Goal: Task Accomplishment & Management: Use online tool/utility

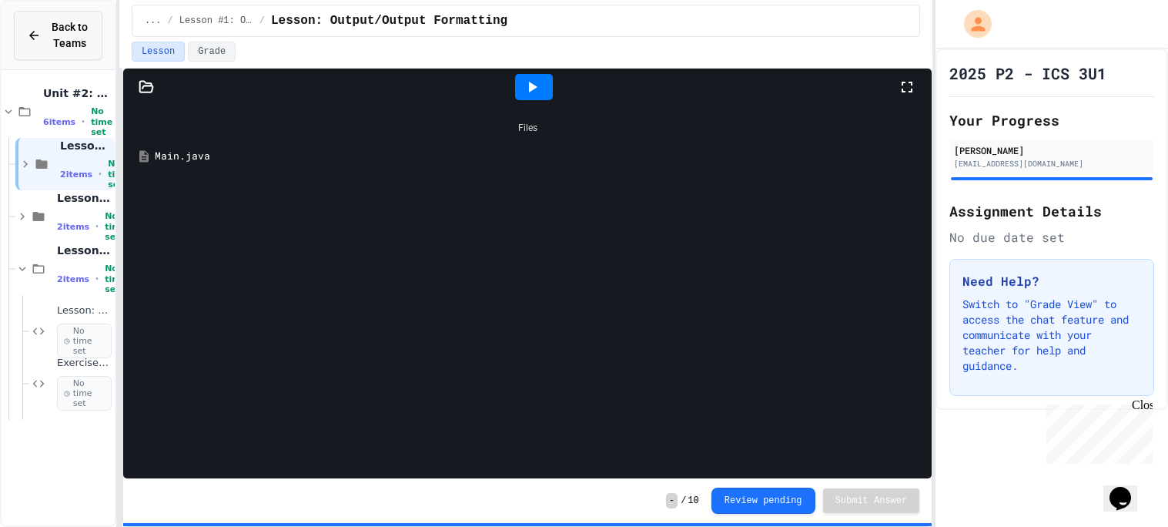
click at [59, 32] on span "Back to Teams" at bounding box center [69, 35] width 39 height 32
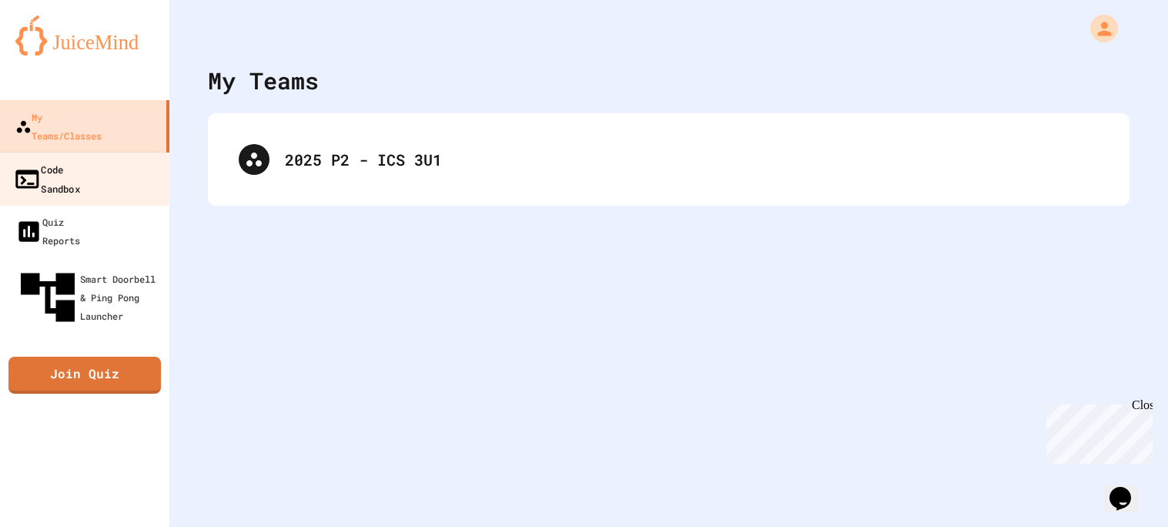
click at [80, 160] on div "Code Sandbox" at bounding box center [46, 178] width 67 height 38
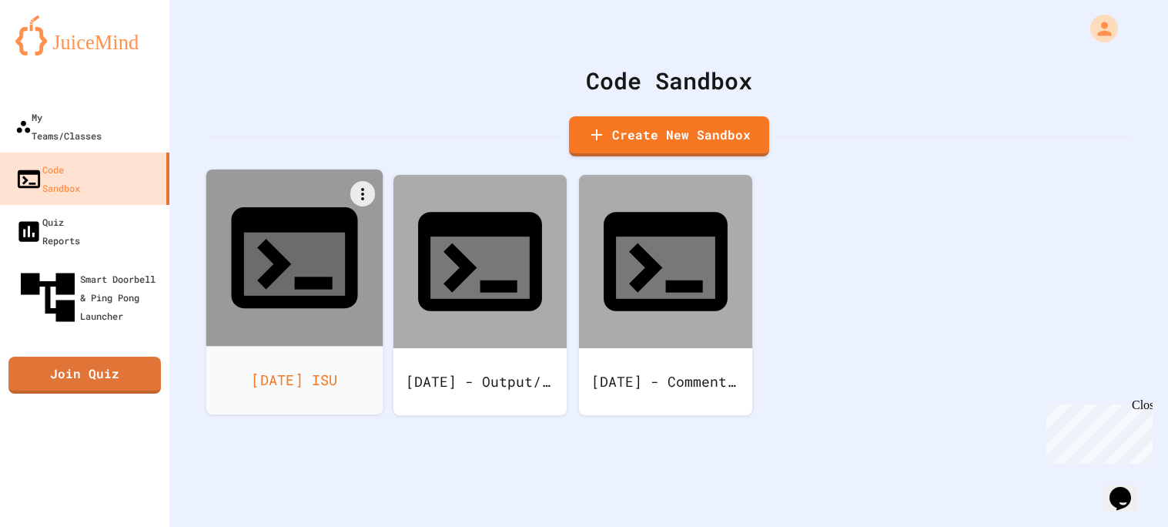
click at [361, 346] on div "[DATE] ISU" at bounding box center [294, 380] width 177 height 69
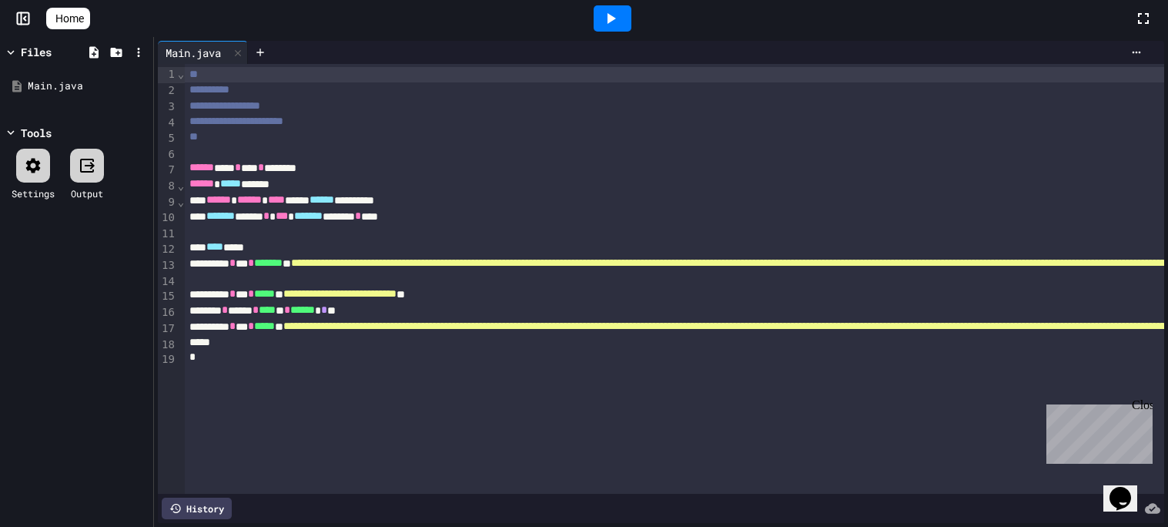
click at [623, 5] on div at bounding box center [613, 18] width 38 height 26
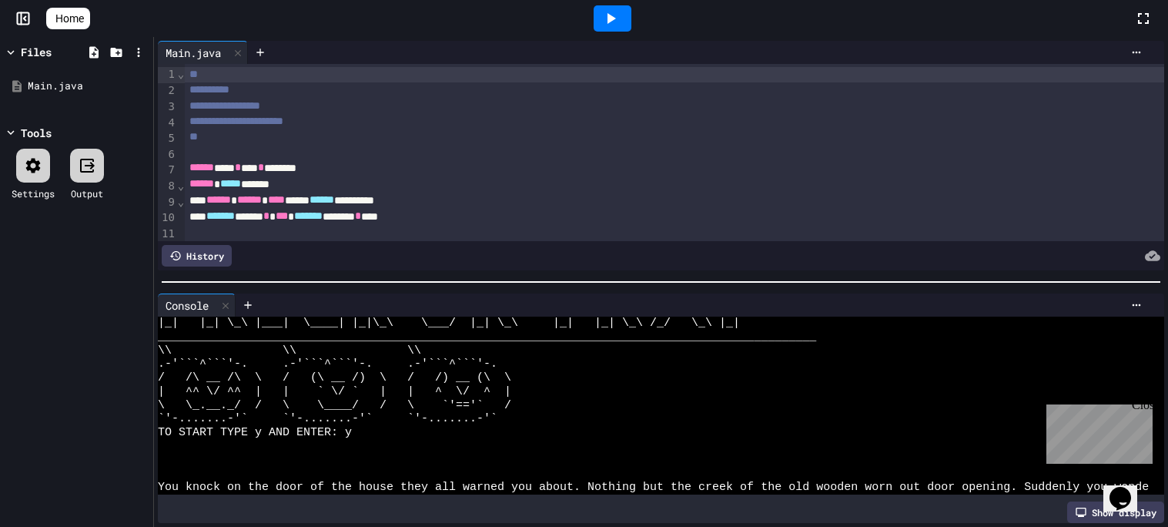
scroll to position [164, 0]
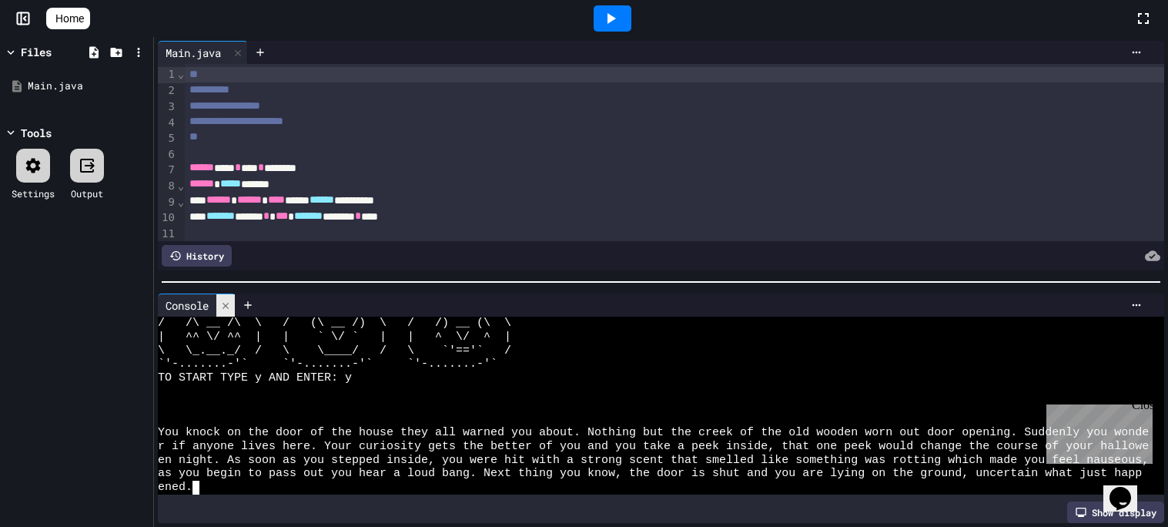
click at [223, 299] on div at bounding box center [225, 305] width 18 height 22
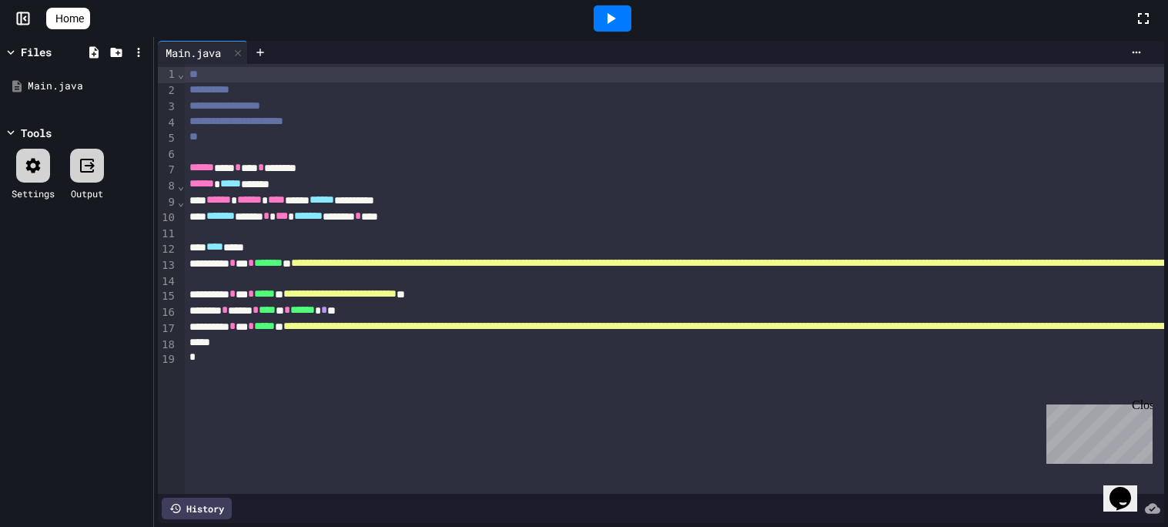
click at [62, 26] on link "Home" at bounding box center [68, 19] width 44 height 22
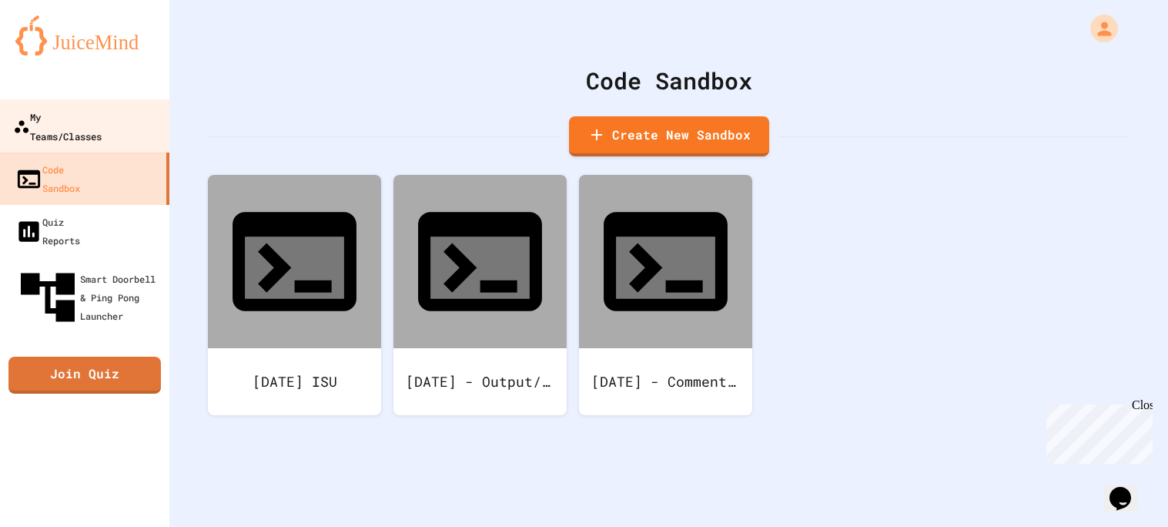
click at [130, 125] on link "My Teams/Classes" at bounding box center [85, 126] width 175 height 54
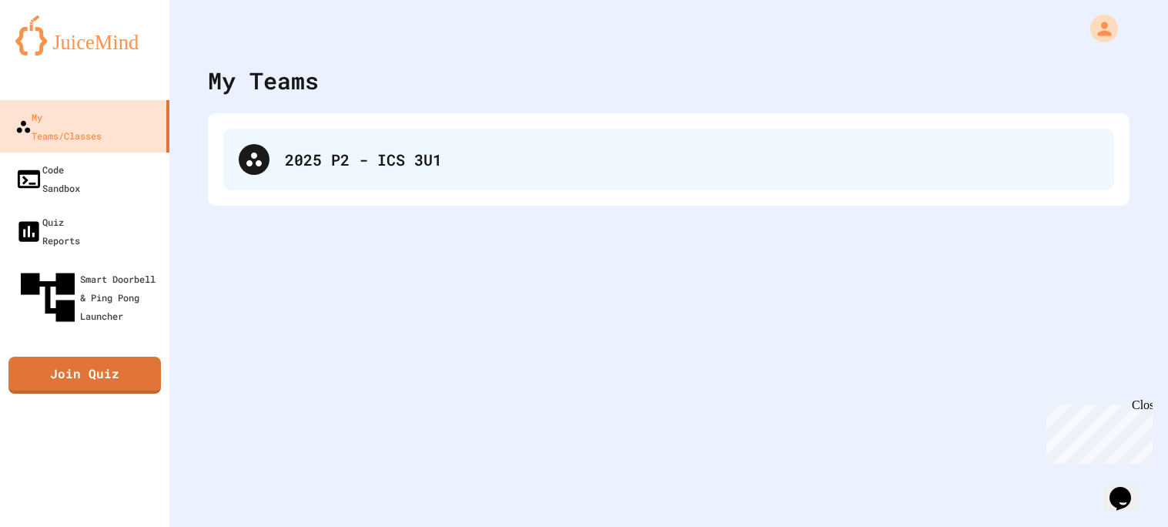
click at [362, 180] on div "2025 P2 - ICS 3U1" at bounding box center [668, 160] width 891 height 62
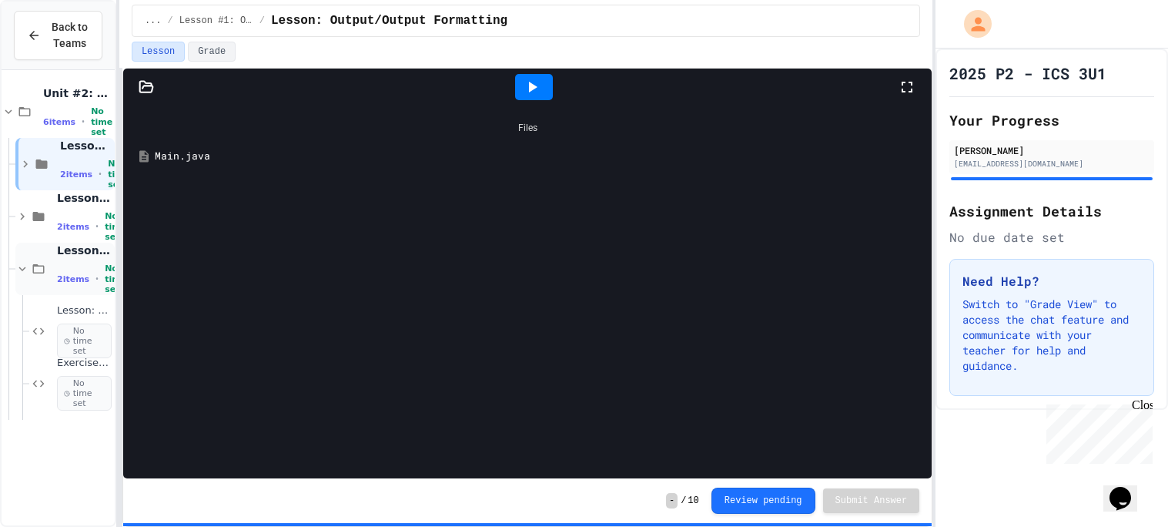
click at [70, 263] on div "2 items • No time set" at bounding box center [84, 278] width 55 height 31
click at [88, 367] on span "Exercise: User Input" at bounding box center [84, 363] width 55 height 13
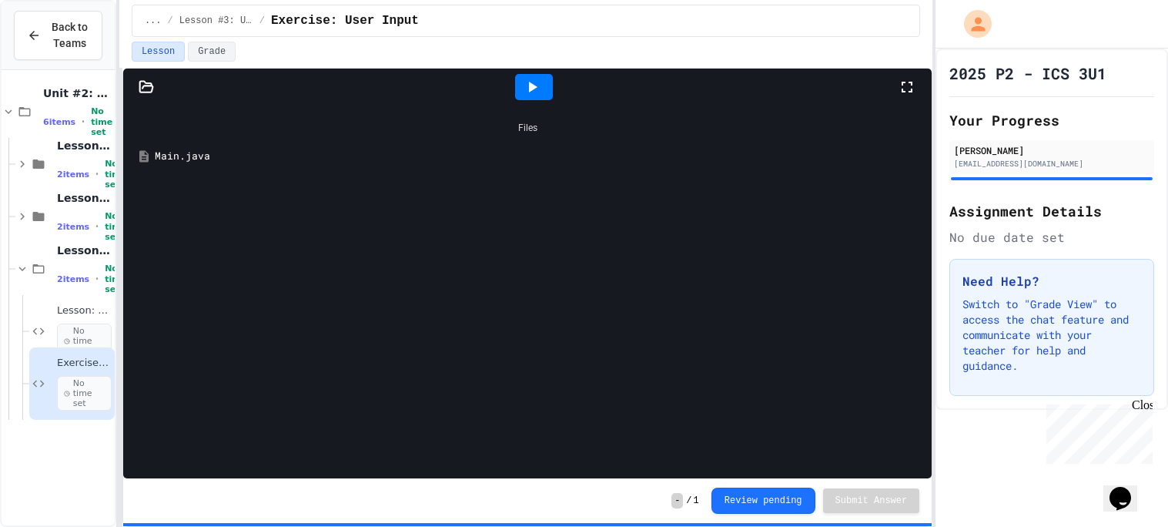
click at [339, 154] on div "Main.java" at bounding box center [539, 156] width 768 height 15
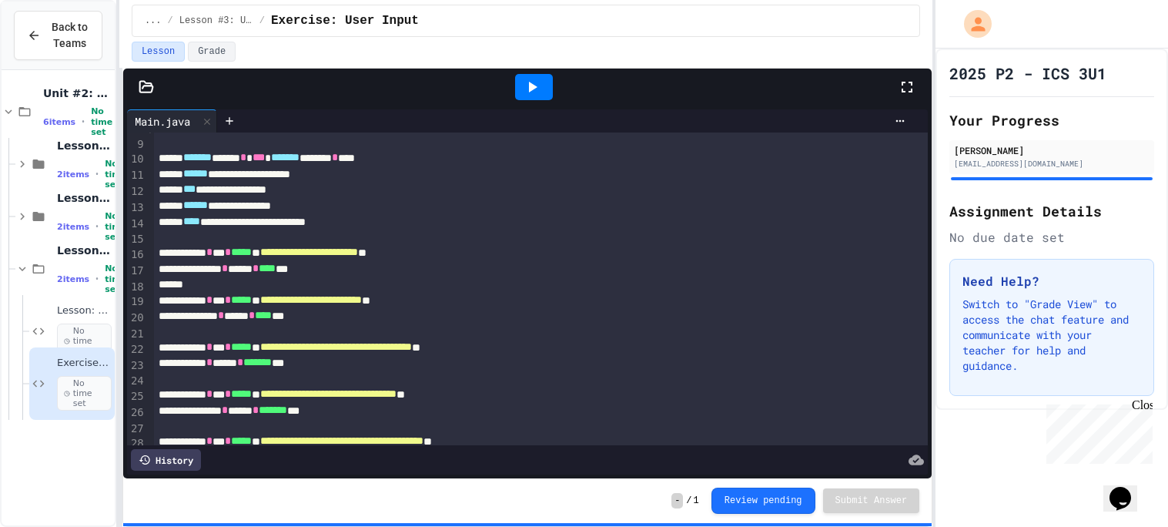
scroll to position [126, 0]
click at [524, 73] on div at bounding box center [534, 87] width 53 height 42
click at [524, 80] on icon at bounding box center [532, 87] width 18 height 18
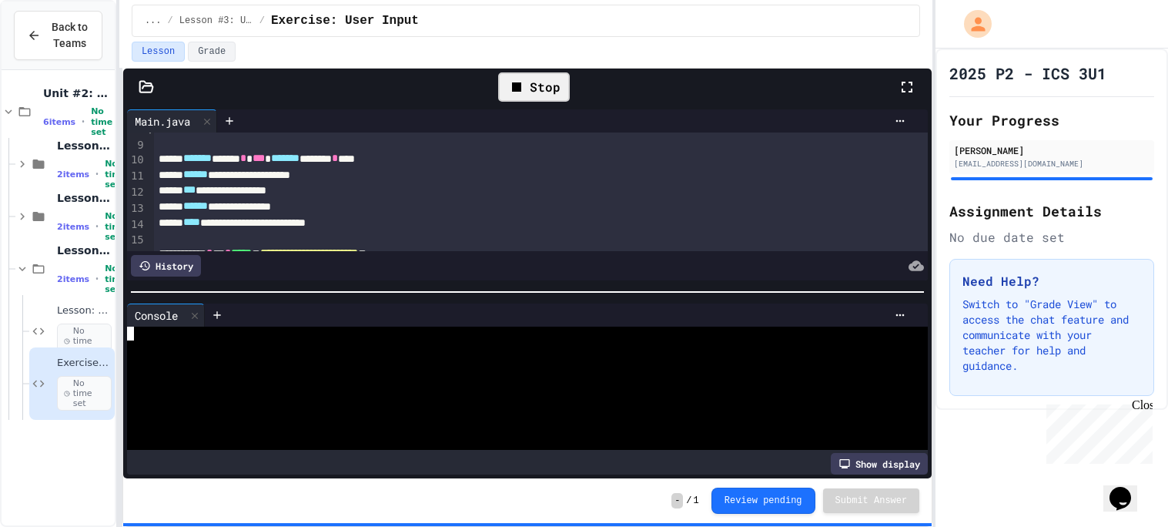
click at [414, 345] on div at bounding box center [518, 347] width 783 height 14
type textarea "*"
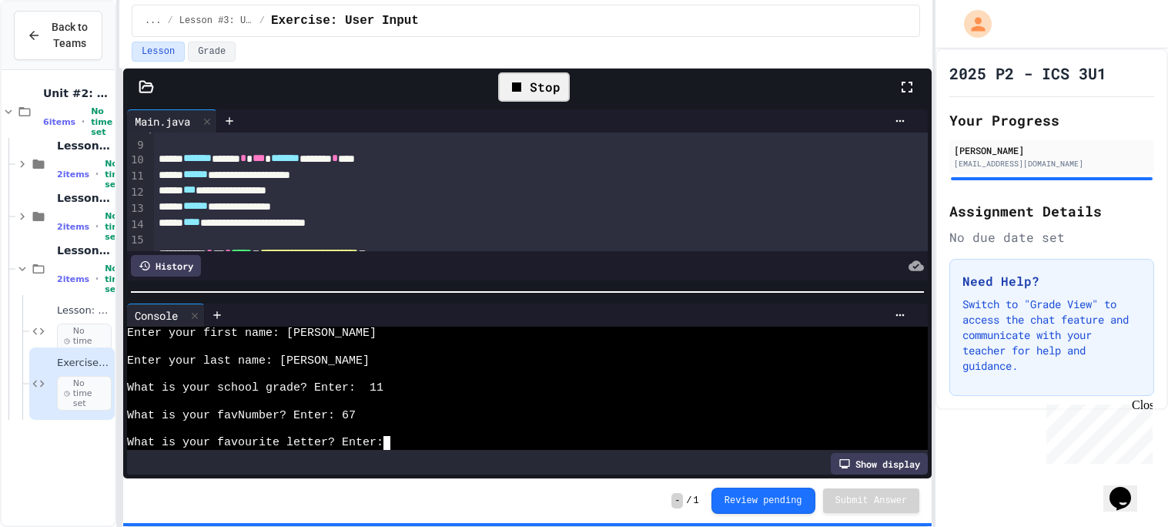
type textarea "*"
type textarea "**"
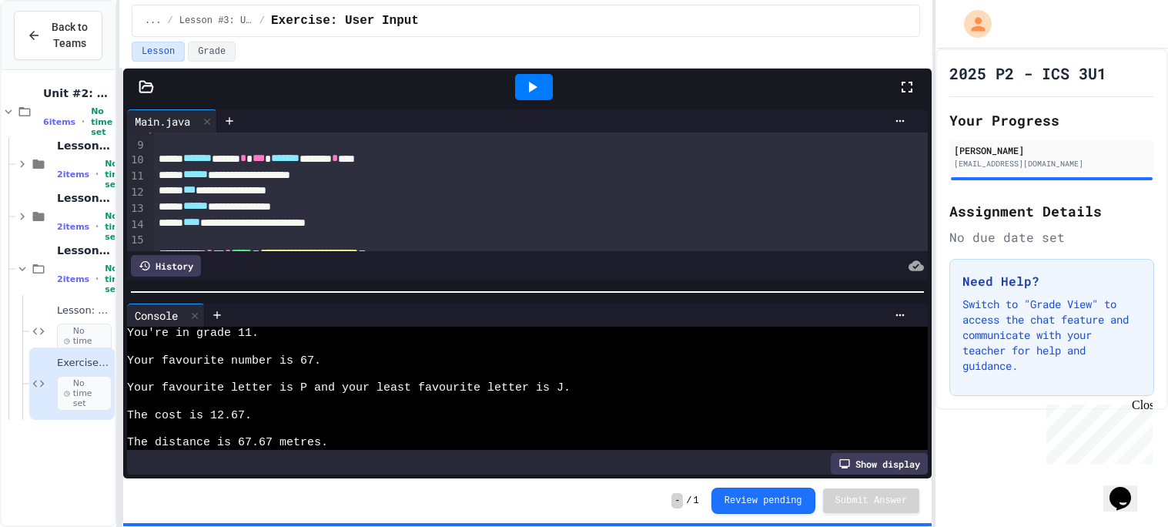
scroll to position [250, 0]
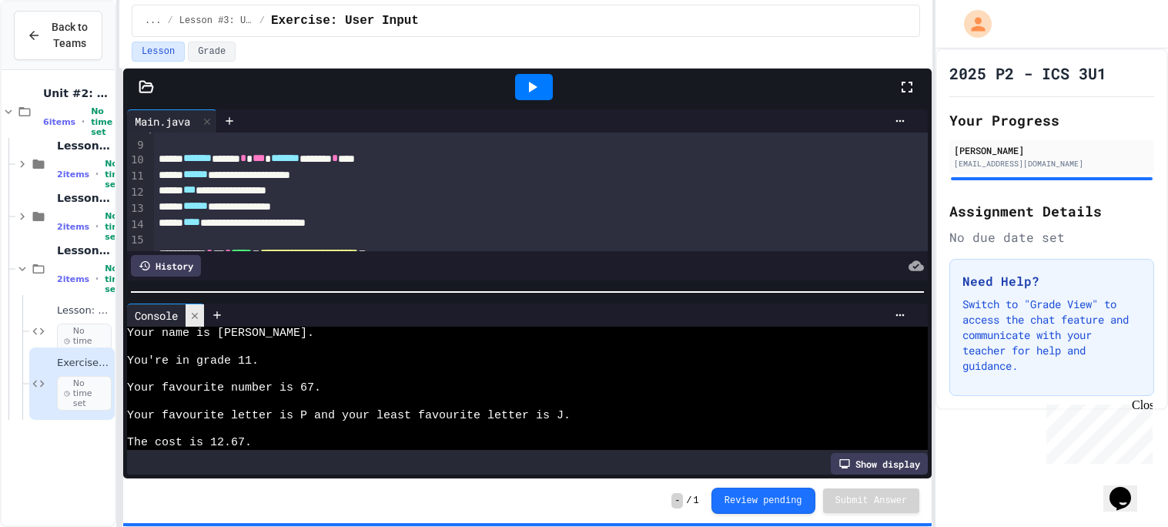
click at [193, 317] on icon at bounding box center [194, 315] width 11 height 11
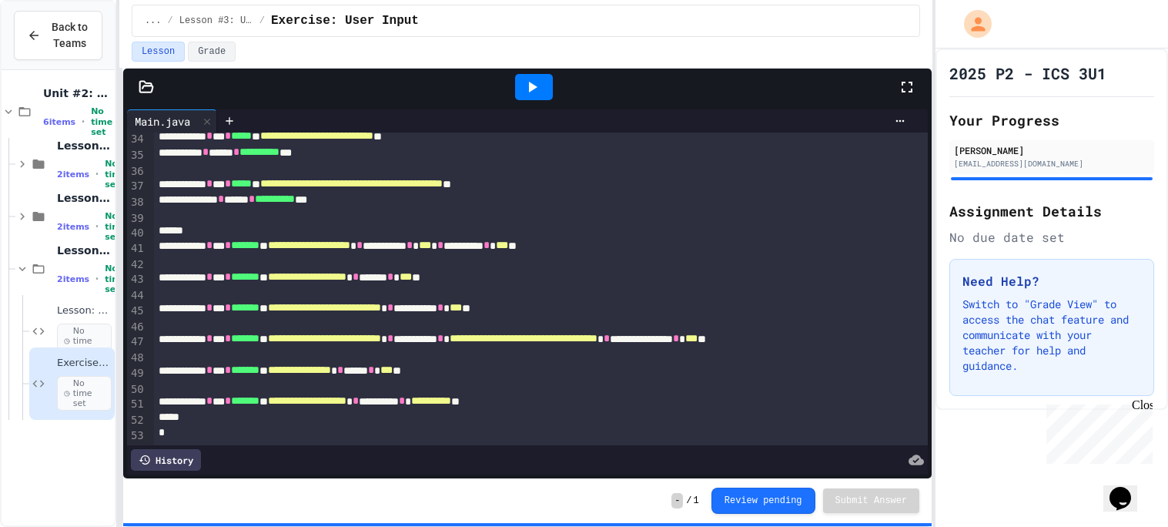
scroll to position [0, 0]
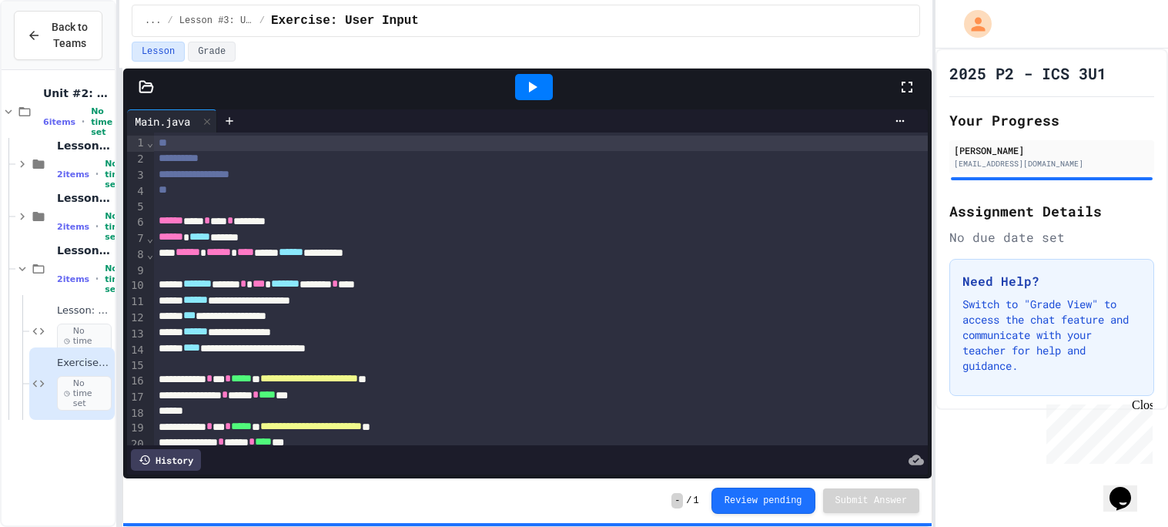
click at [540, 80] on icon at bounding box center [532, 87] width 18 height 18
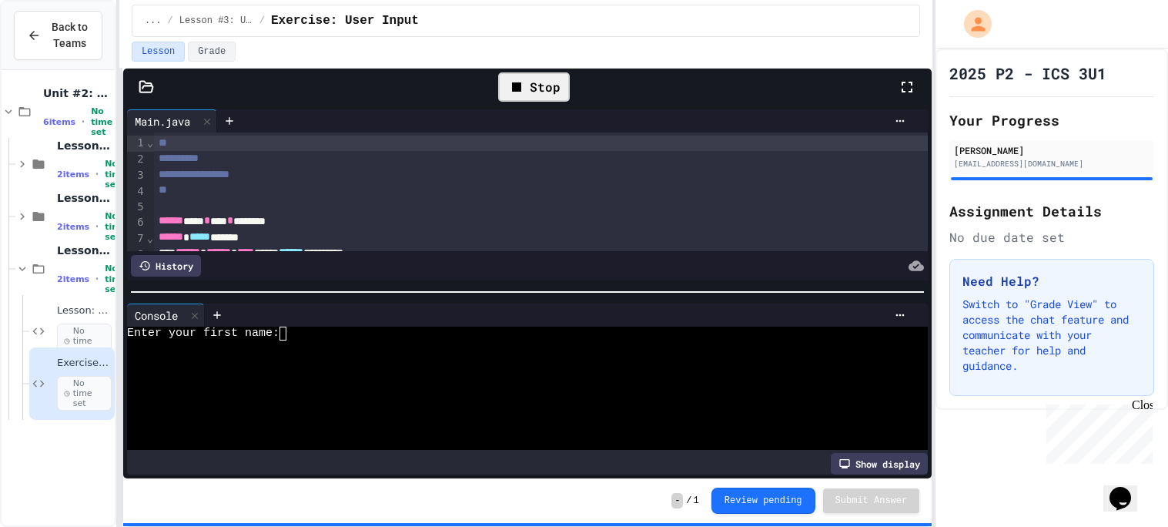
click at [524, 297] on div at bounding box center [527, 291] width 809 height 15
click at [498, 351] on div at bounding box center [518, 347] width 783 height 14
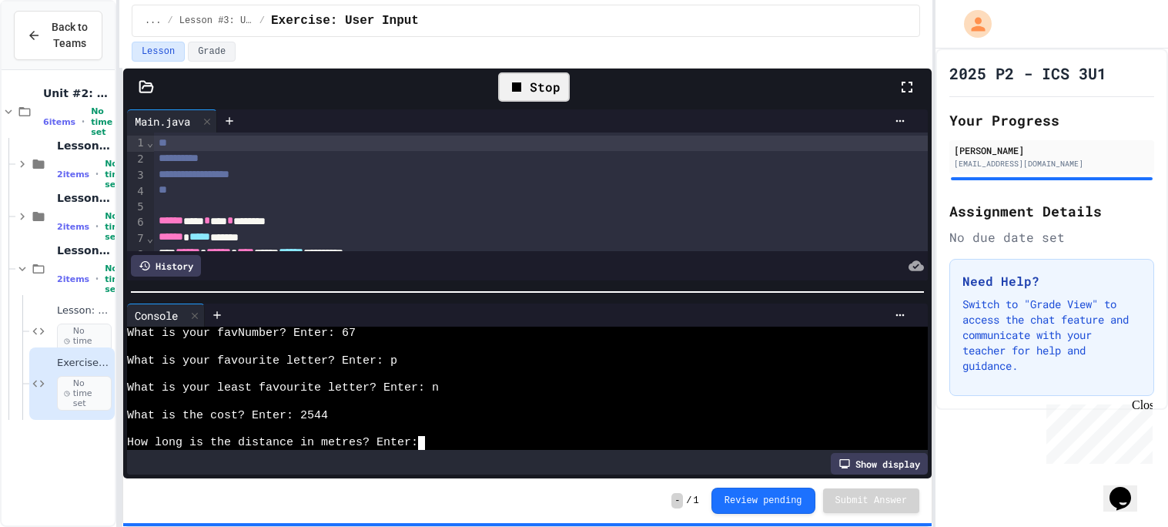
scroll to position [287, 0]
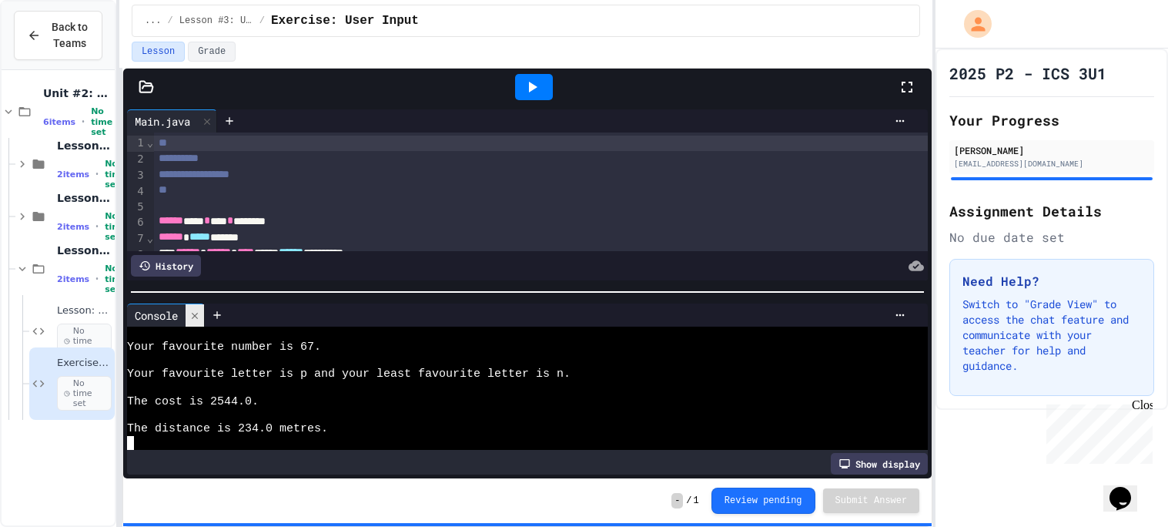
click at [201, 323] on div at bounding box center [195, 315] width 18 height 22
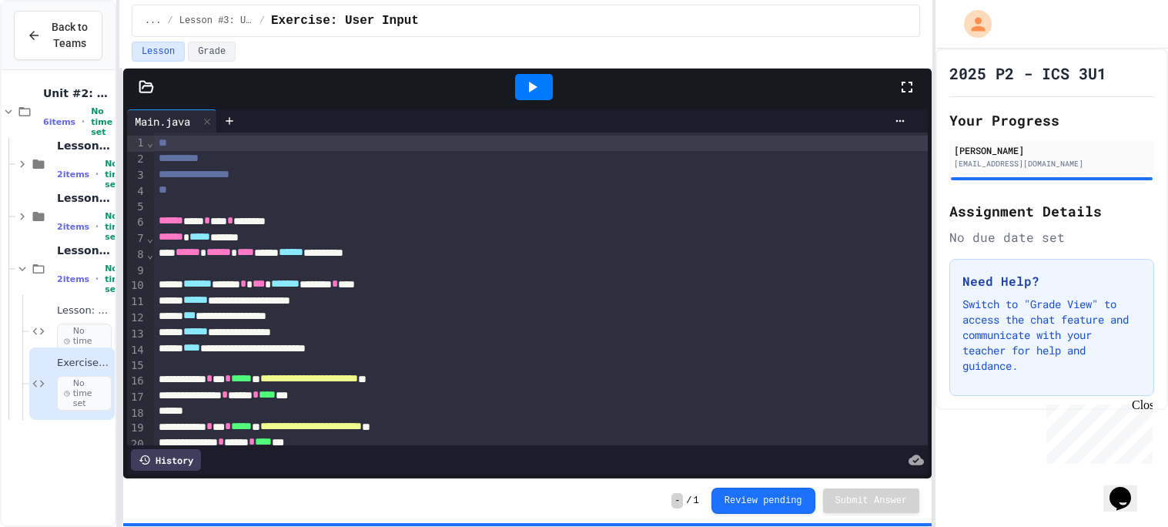
click at [632, 300] on div "**********" at bounding box center [587, 301] width 866 height 16
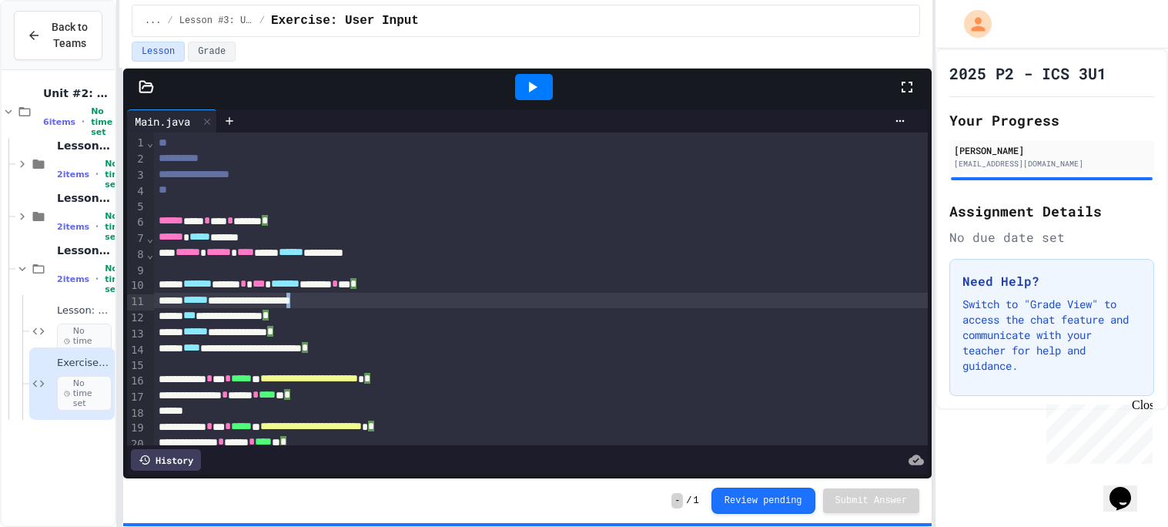
click at [744, 145] on div "**" at bounding box center [587, 143] width 866 height 15
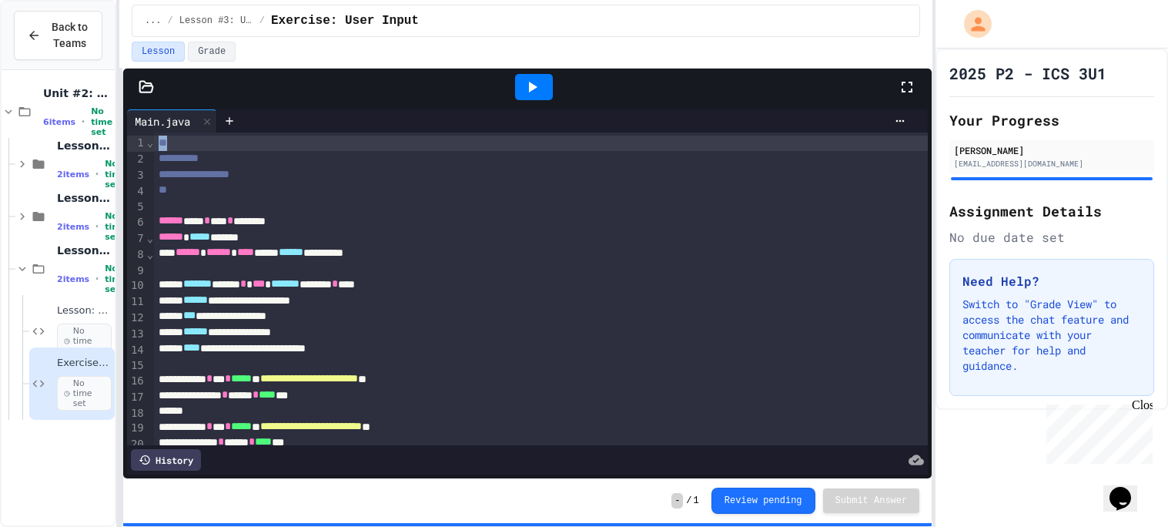
click at [534, 98] on div at bounding box center [534, 87] width 38 height 26
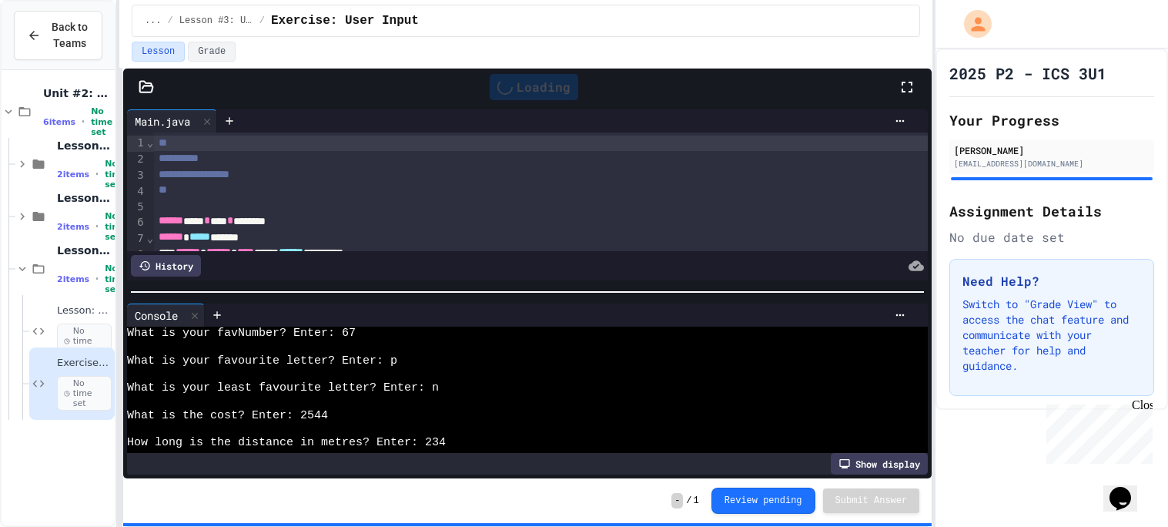
scroll to position [0, 0]
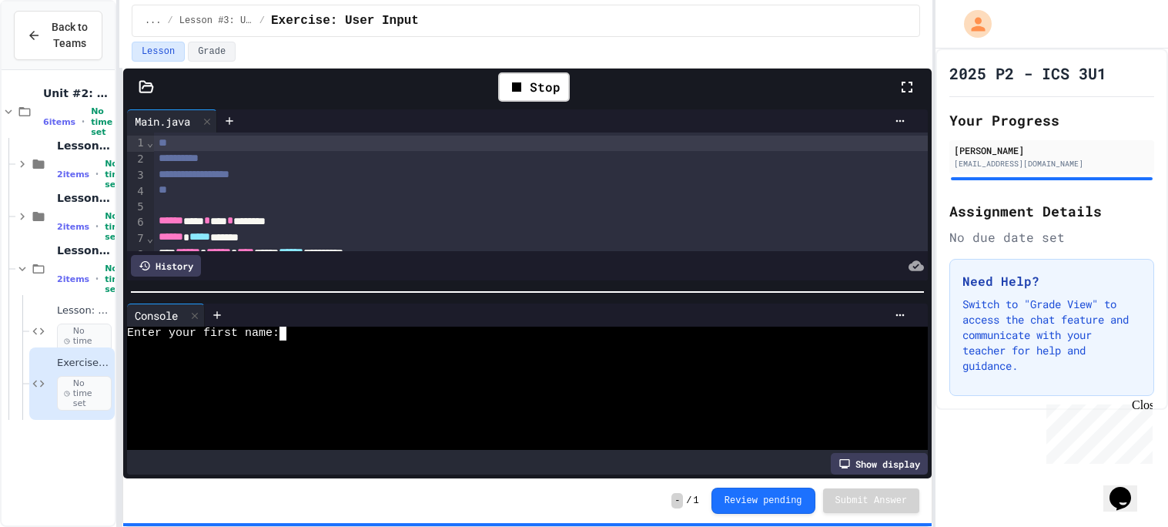
click at [498, 364] on div at bounding box center [518, 361] width 783 height 14
type textarea "*"
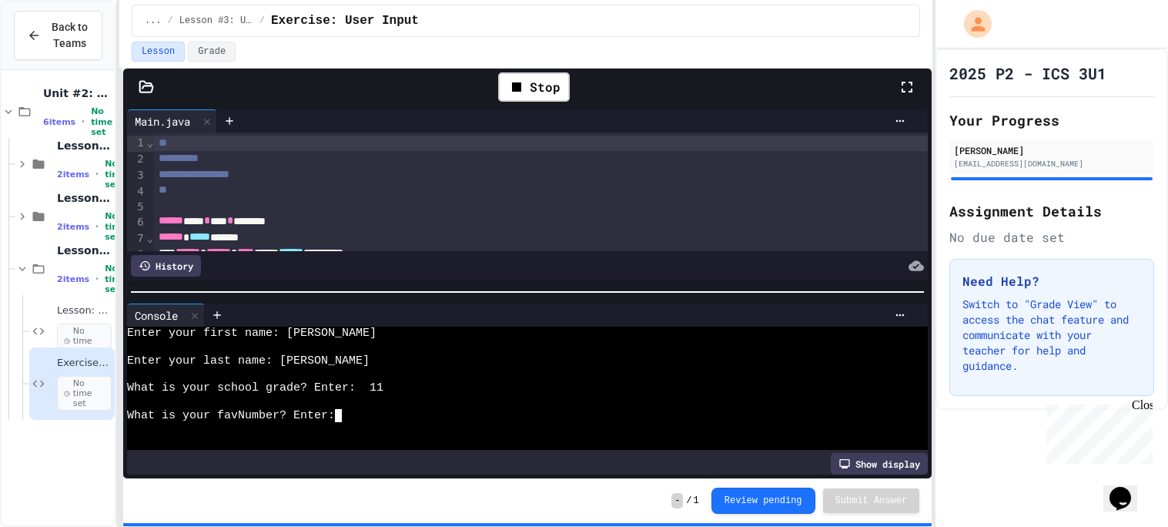
type textarea "*"
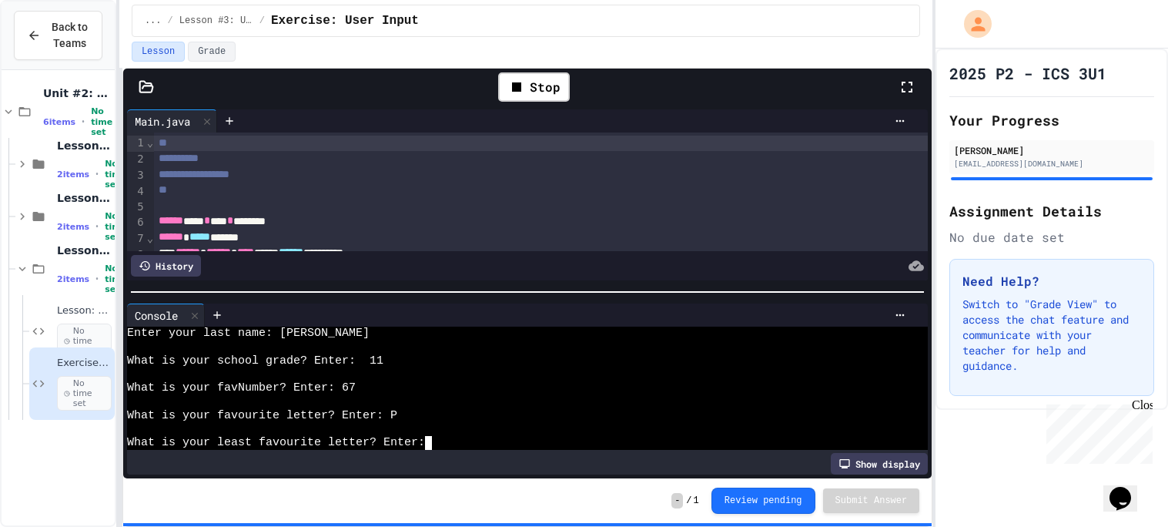
type textarea "*"
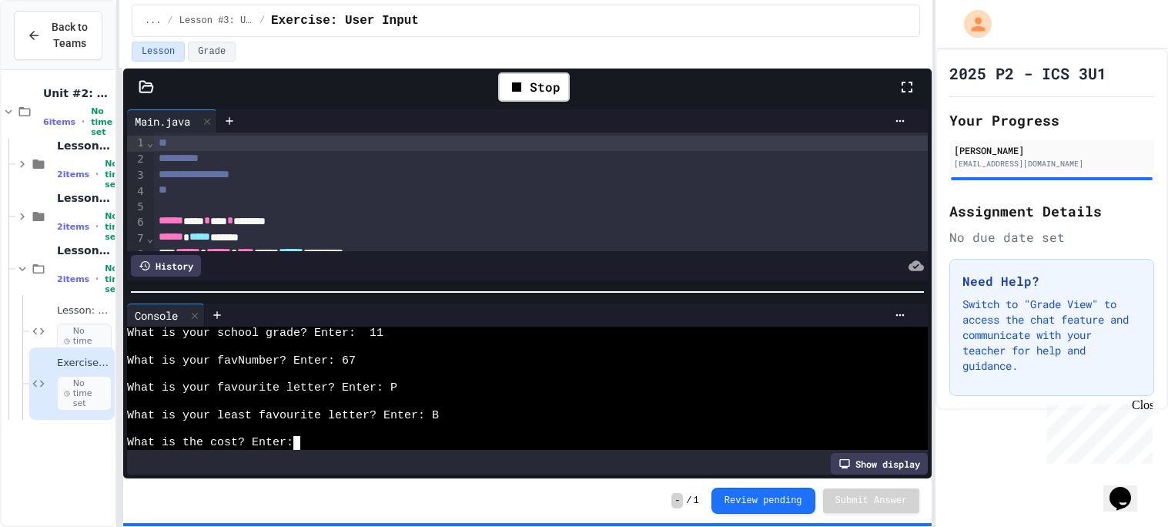
scroll to position [55, 0]
type textarea "*"
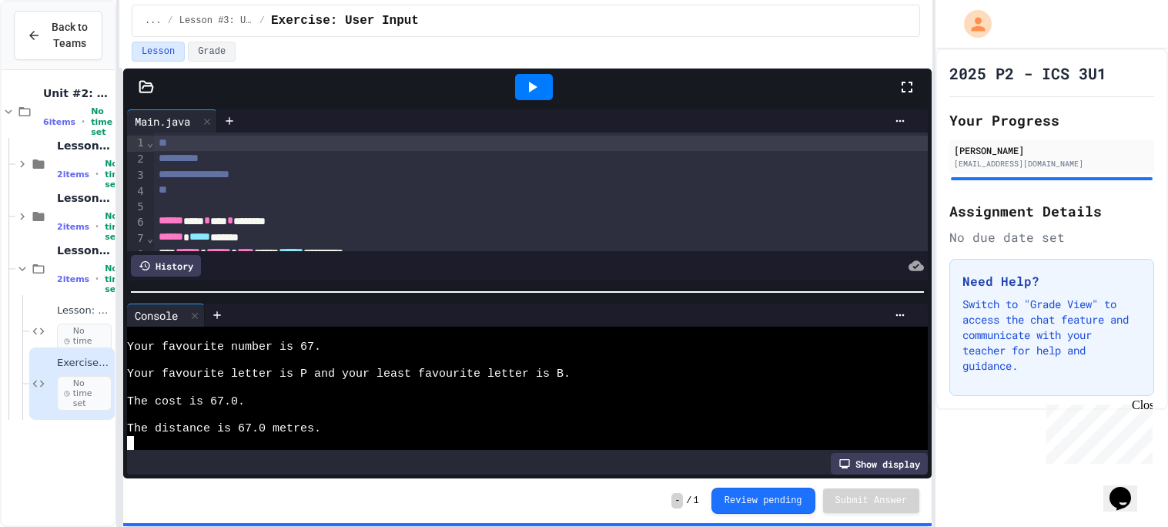
scroll to position [192, 0]
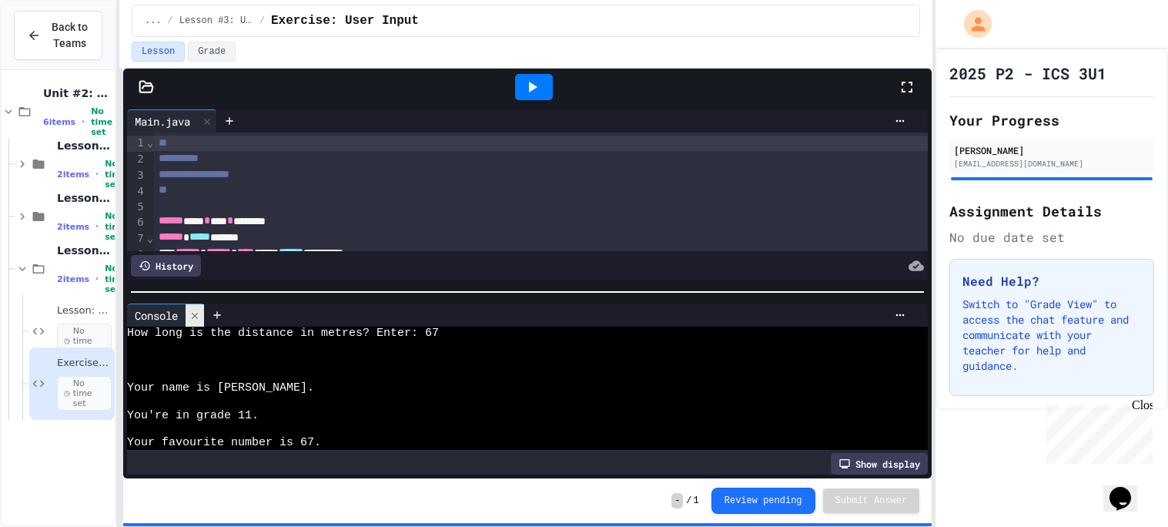
click at [196, 317] on icon at bounding box center [195, 315] width 6 height 6
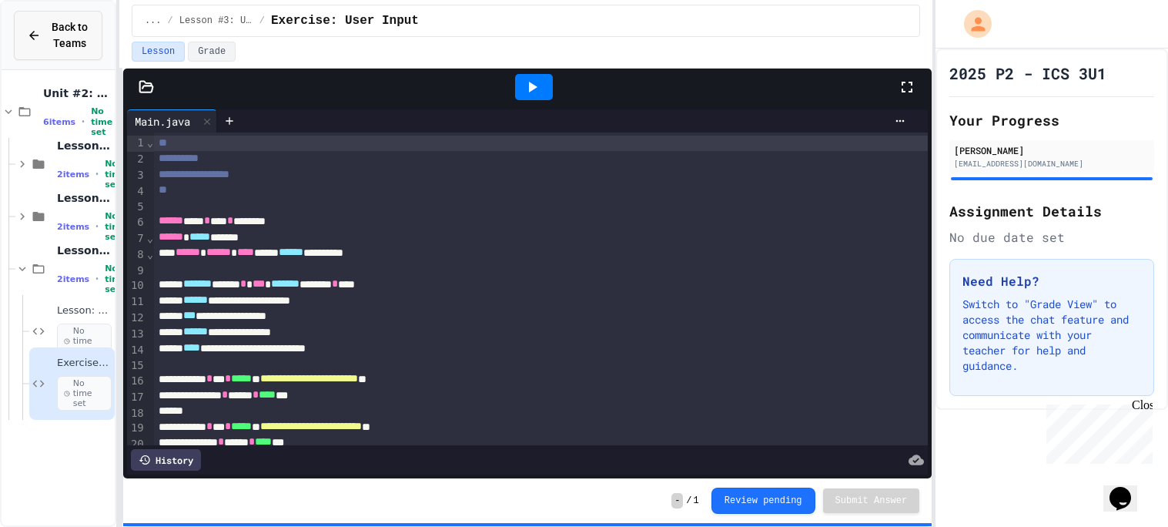
click at [90, 33] on button "Back to Teams" at bounding box center [58, 35] width 89 height 49
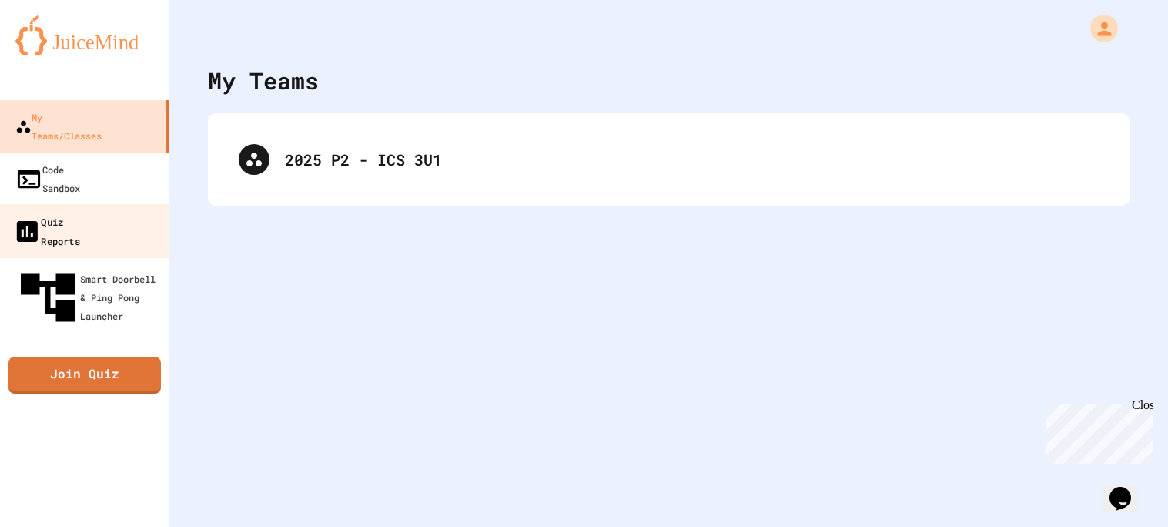
click at [121, 204] on link "Quiz Reports" at bounding box center [85, 231] width 175 height 54
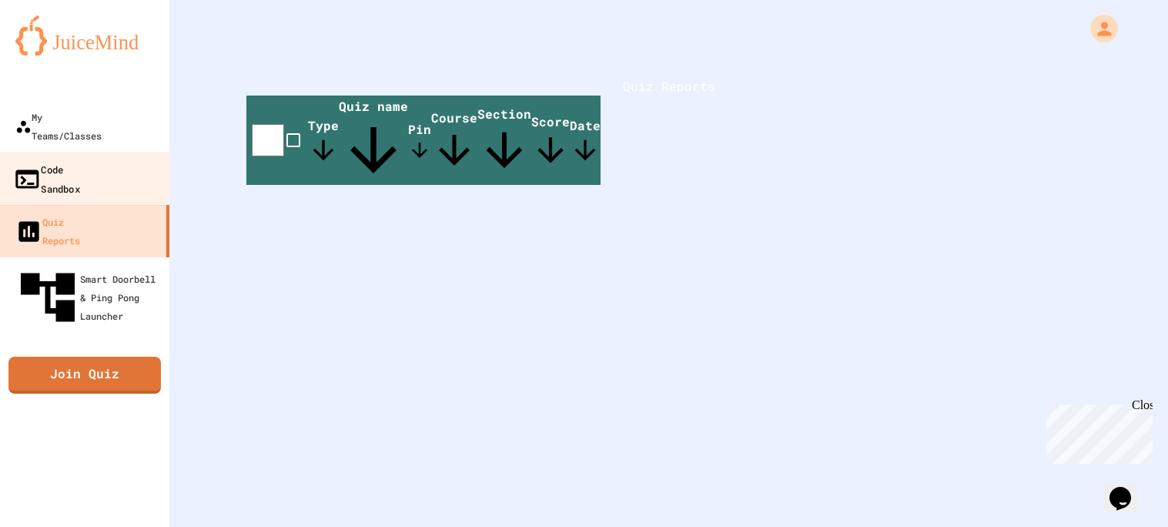
click at [122, 160] on link "Code Sandbox" at bounding box center [85, 179] width 175 height 54
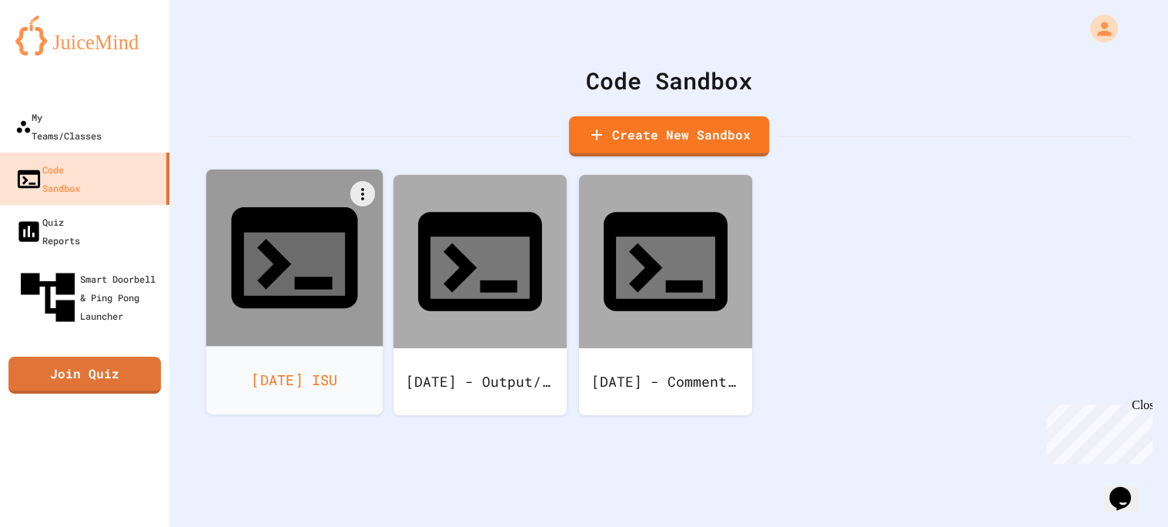
click at [300, 240] on icon at bounding box center [294, 257] width 126 height 101
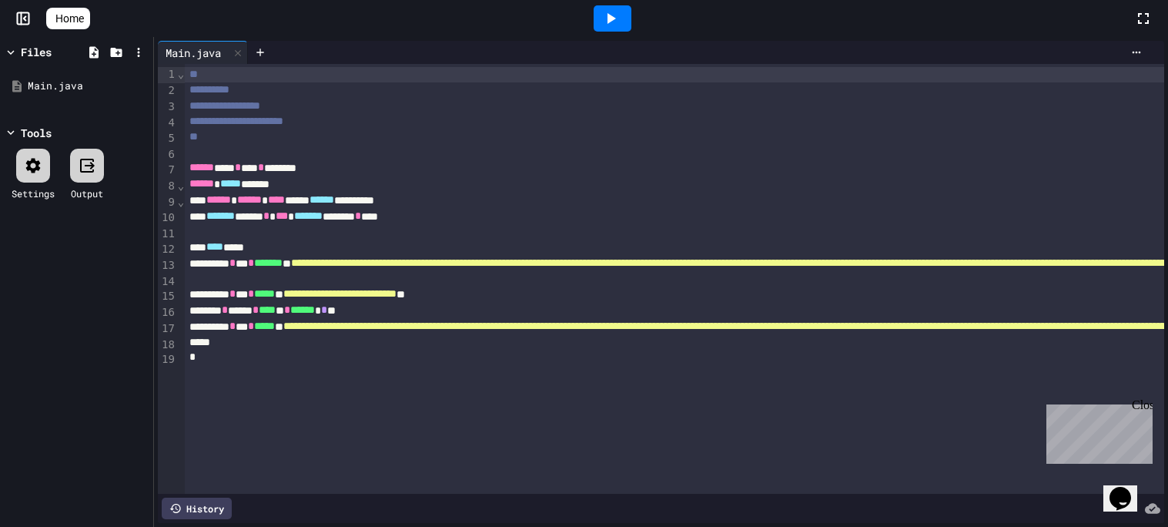
click at [622, 30] on div at bounding box center [613, 18] width 38 height 26
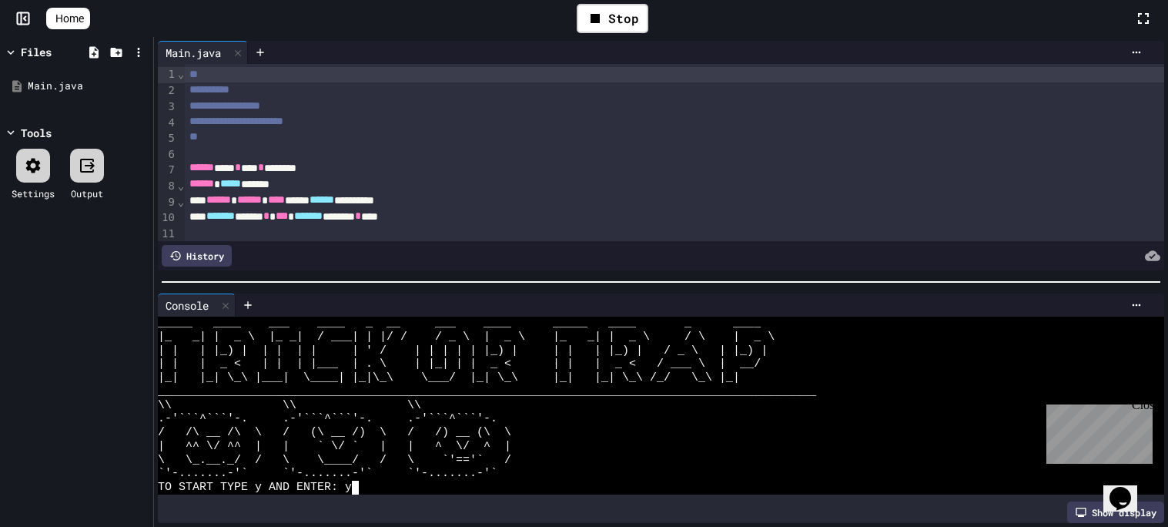
scroll to position [164, 0]
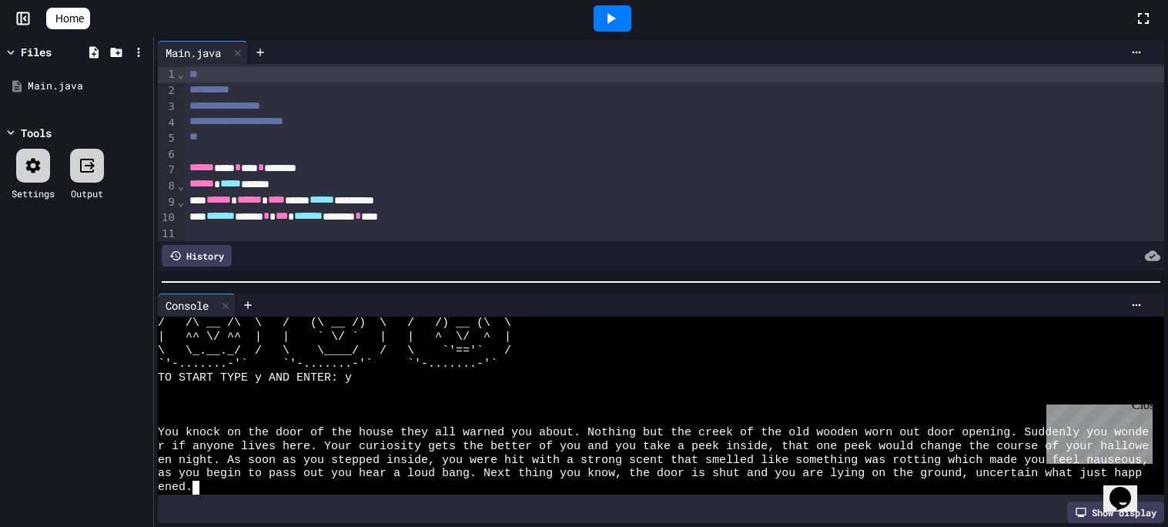
click at [1144, 407] on div "Close" at bounding box center [1141, 407] width 19 height 19
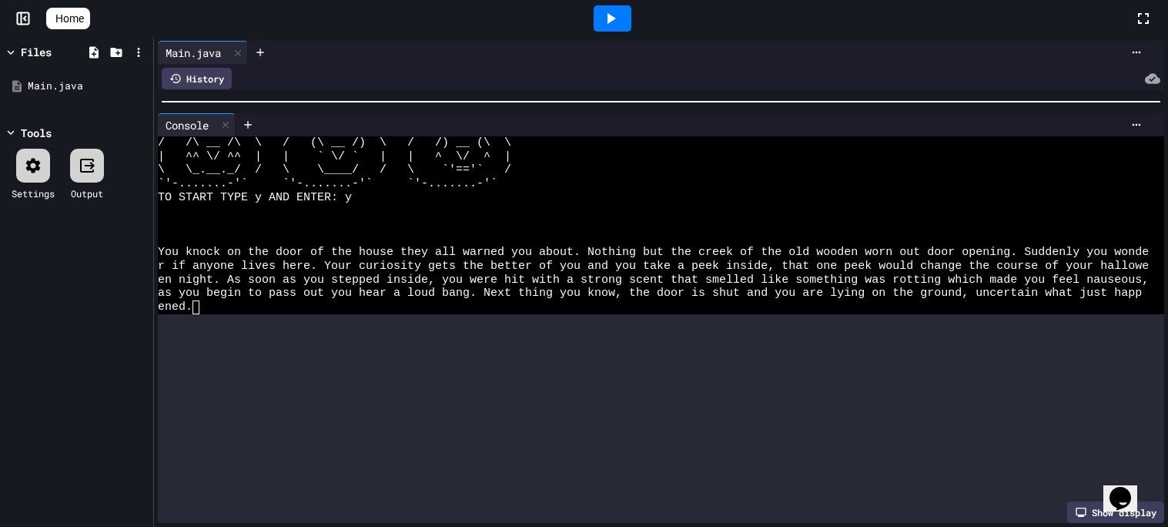
click at [953, 95] on div at bounding box center [661, 101] width 1014 height 15
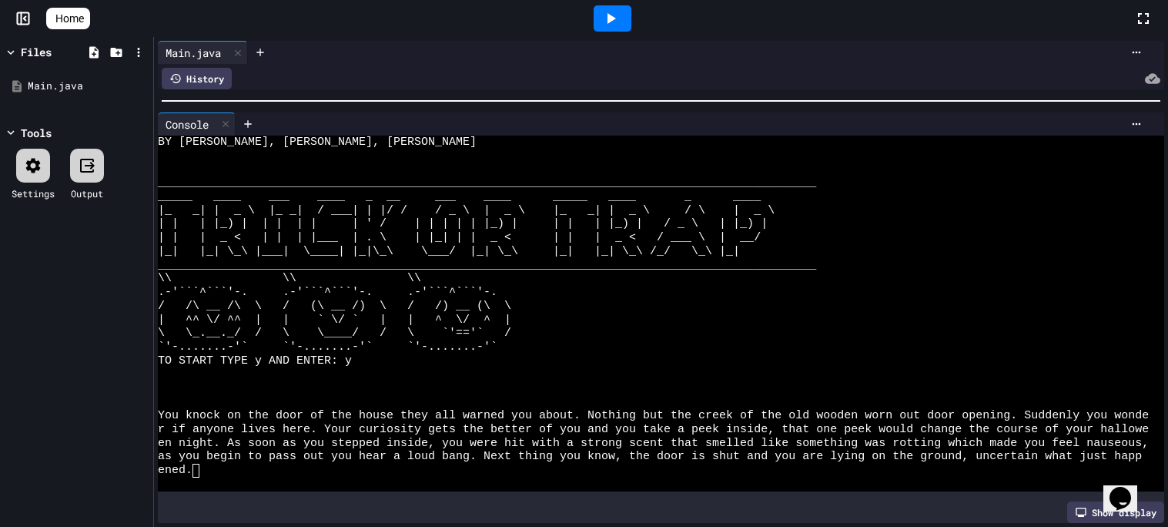
scroll to position [0, 0]
click at [371, 395] on div at bounding box center [653, 402] width 991 height 14
click at [298, 474] on div "ened." at bounding box center [653, 471] width 991 height 14
